Goal: Use online tool/utility

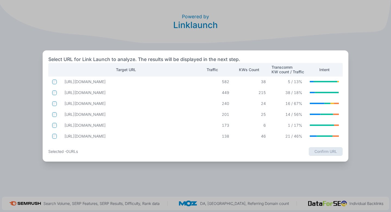
click at [51, 103] on td at bounding box center [54, 103] width 12 height 9
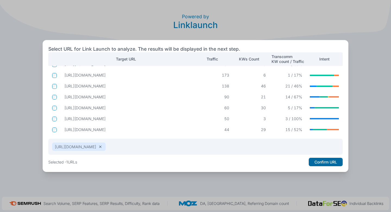
click at [322, 164] on button "Confirm URL" at bounding box center [326, 161] width 34 height 9
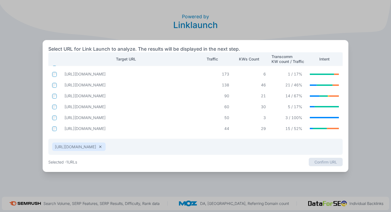
scroll to position [33, 0]
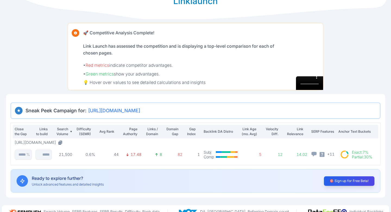
scroll to position [32, 0]
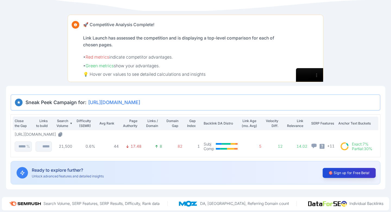
click at [347, 170] on button "🎯 Sign up for Free Beta!" at bounding box center [349, 172] width 53 height 10
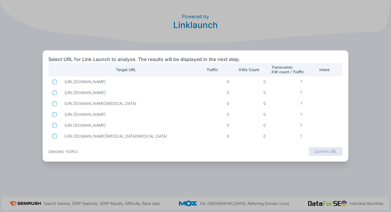
click at [106, 81] on p "[URL][DOMAIN_NAME]" at bounding box center [128, 81] width 128 height 5
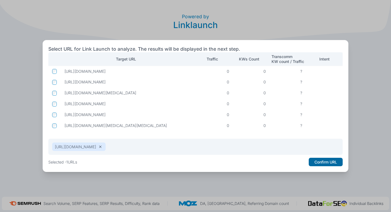
click at [316, 160] on button "Confirm URL" at bounding box center [326, 161] width 34 height 9
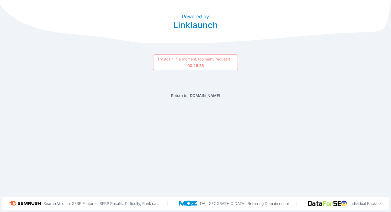
click at [200, 95] on link "Return to [DOMAIN_NAME]" at bounding box center [195, 95] width 49 height 5
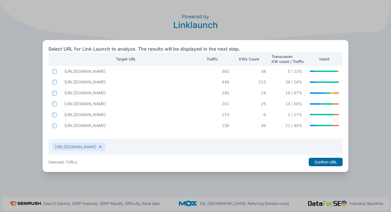
click at [323, 163] on button "Confirm URL" at bounding box center [326, 161] width 34 height 9
